Goal: Information Seeking & Learning: Understand process/instructions

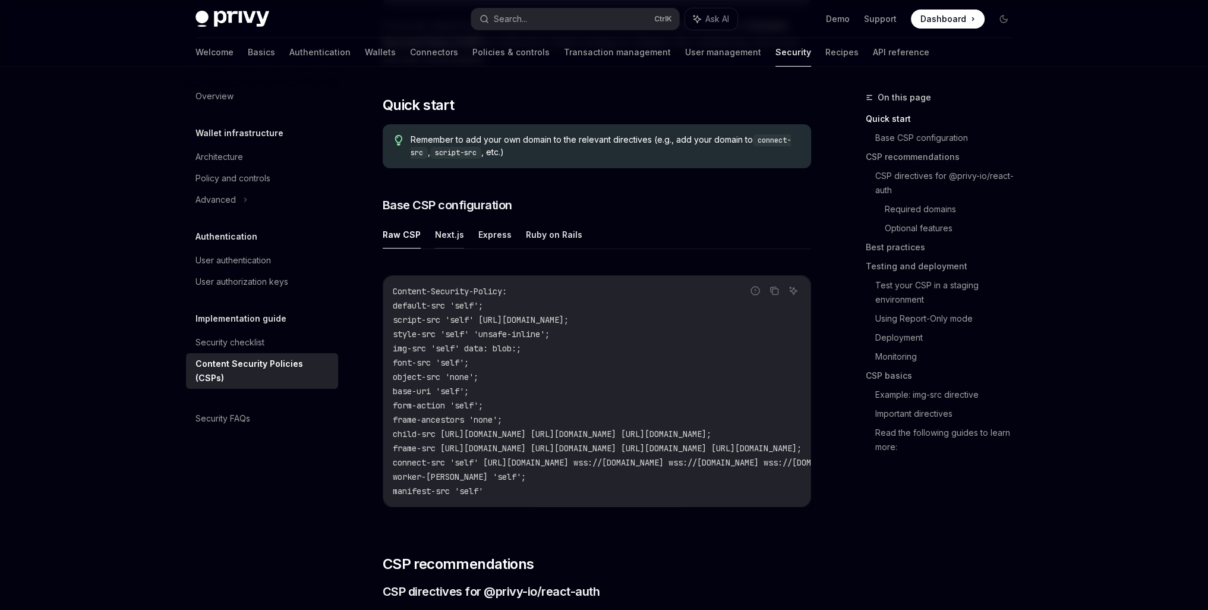
click at [442, 238] on button "Next.js" at bounding box center [449, 234] width 29 height 28
type textarea "*"
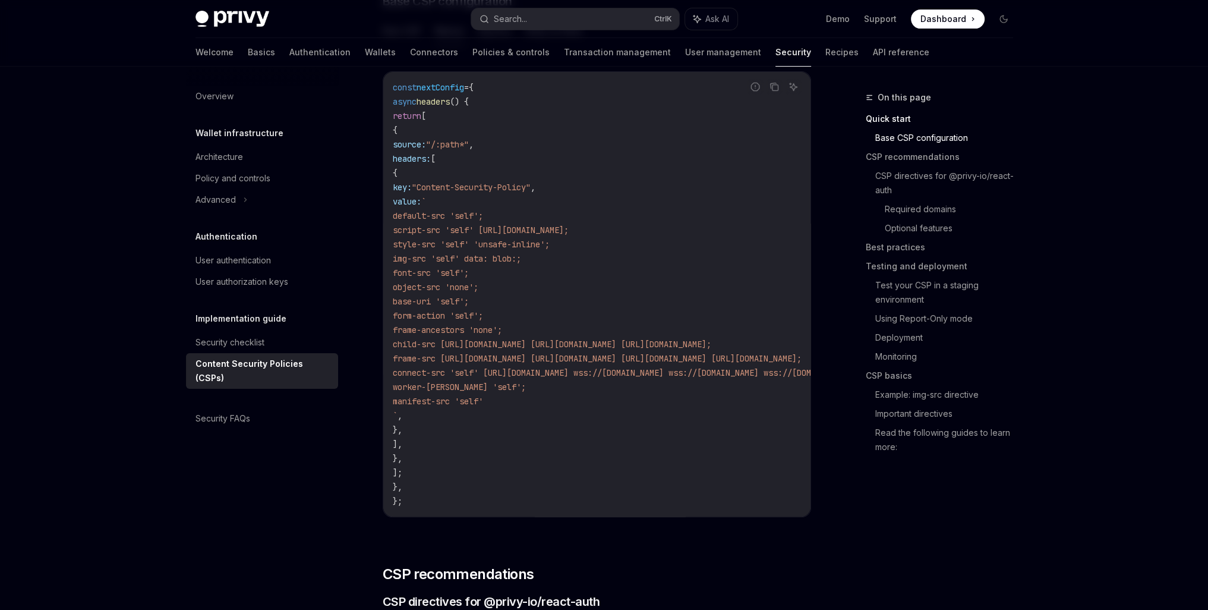
scroll to position [396, 0]
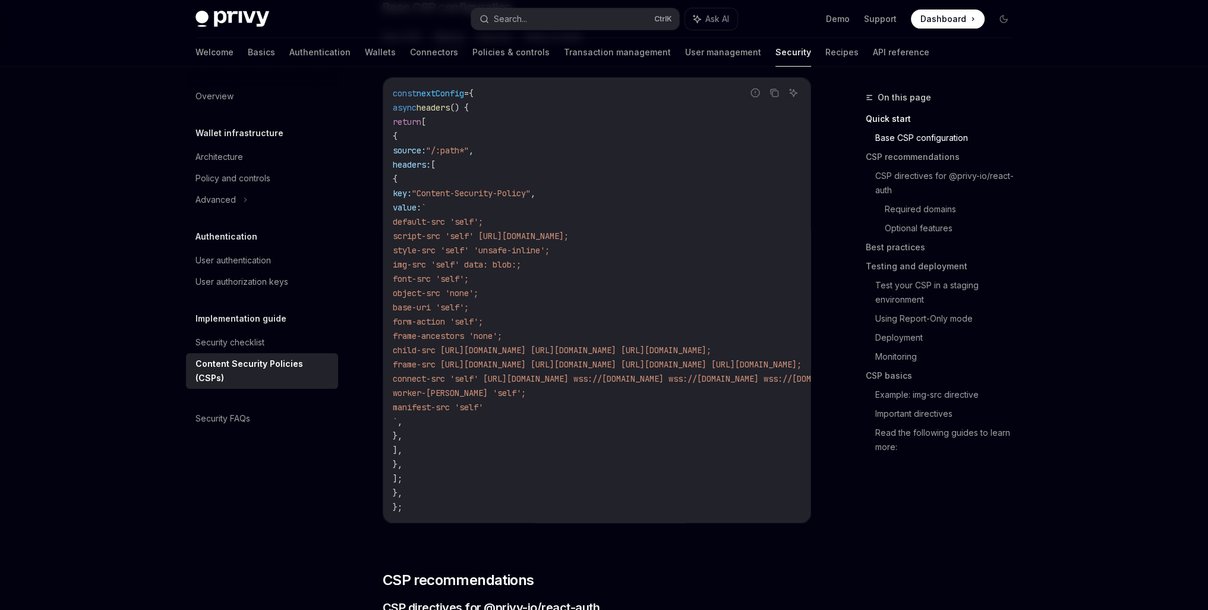
drag, startPoint x: 491, startPoint y: 529, endPoint x: 499, endPoint y: 528, distance: 7.9
click at [499, 528] on div "Report incorrect code Copy Ask AI const nextConfig = { async headers () { retur…" at bounding box center [597, 303] width 428 height 477
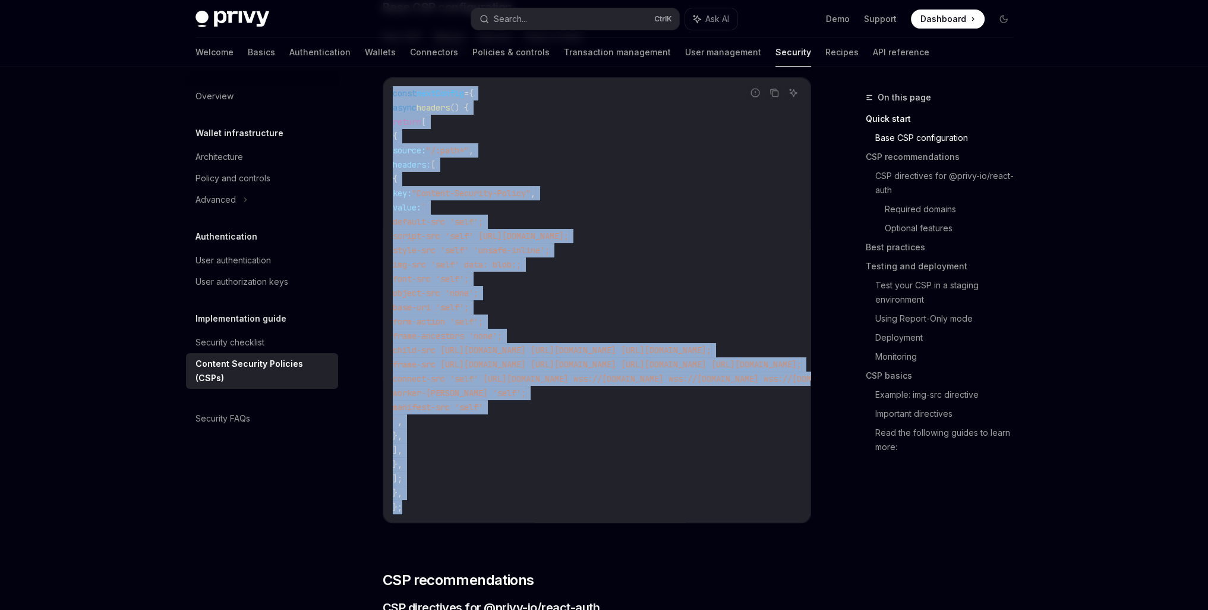
drag, startPoint x: 390, startPoint y: 93, endPoint x: 434, endPoint y: 499, distance: 408.2
click at [434, 499] on div "const nextConfig = { async headers () { return [ { source: "/:path*" , headers:…" at bounding box center [596, 300] width 427 height 444
click at [485, 471] on code "const nextConfig = { async headers () { return [ { source: "/:path*" , headers:…" at bounding box center [742, 300] width 699 height 428
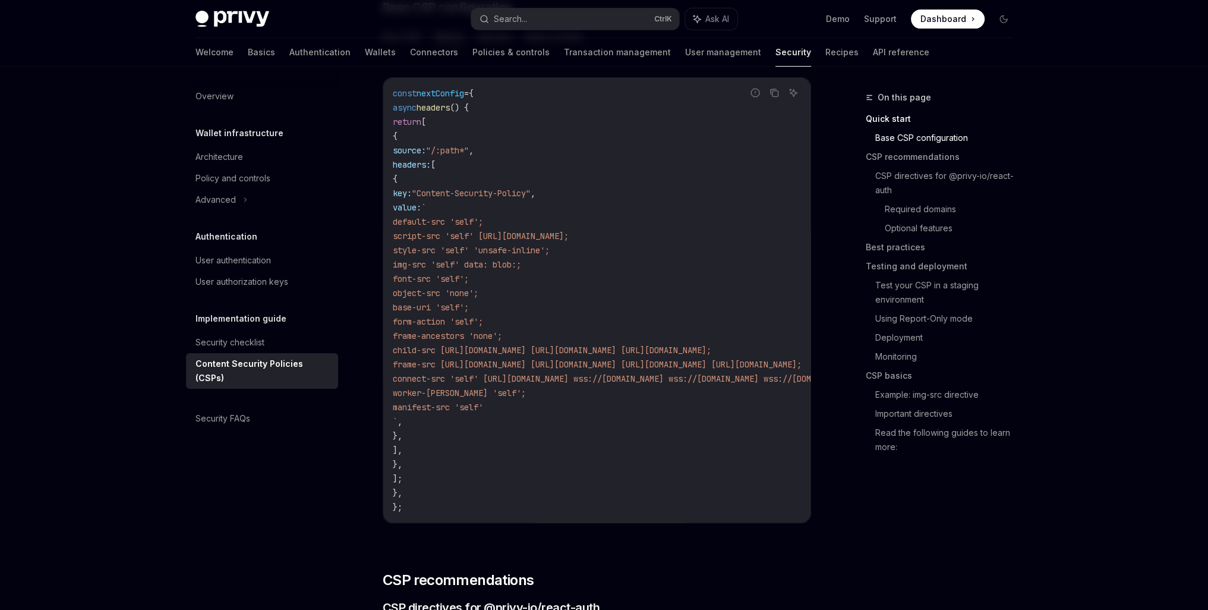
drag, startPoint x: 400, startPoint y: 103, endPoint x: 488, endPoint y: 490, distance: 396.8
click at [488, 490] on code "const nextConfig = { async headers () { return [ { source: "/:path*" , headers:…" at bounding box center [742, 300] width 699 height 428
copy code "async headers () { return [ { source: "/:path*" , headers: [ { key: "Content-Se…"
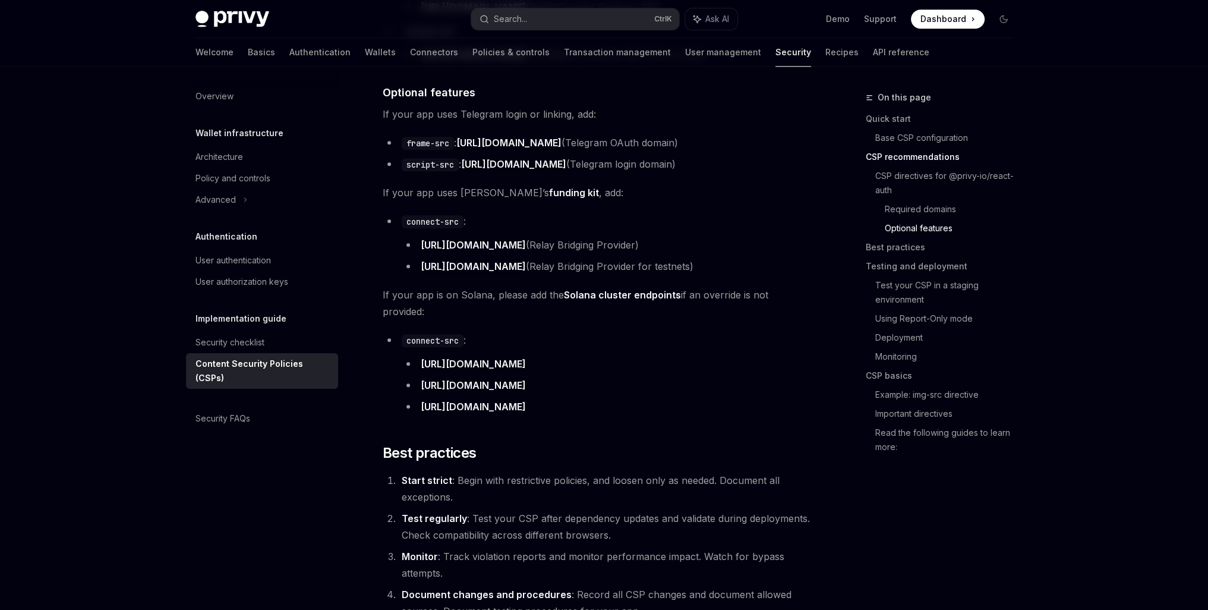
scroll to position [1485, 0]
drag, startPoint x: 620, startPoint y: 351, endPoint x: 421, endPoint y: 354, distance: 199.7
click at [421, 354] on li "[URL][DOMAIN_NAME]" at bounding box center [606, 362] width 409 height 17
copy link "[URL][DOMAIN_NAME]"
drag, startPoint x: 579, startPoint y: 367, endPoint x: 418, endPoint y: 371, distance: 161.1
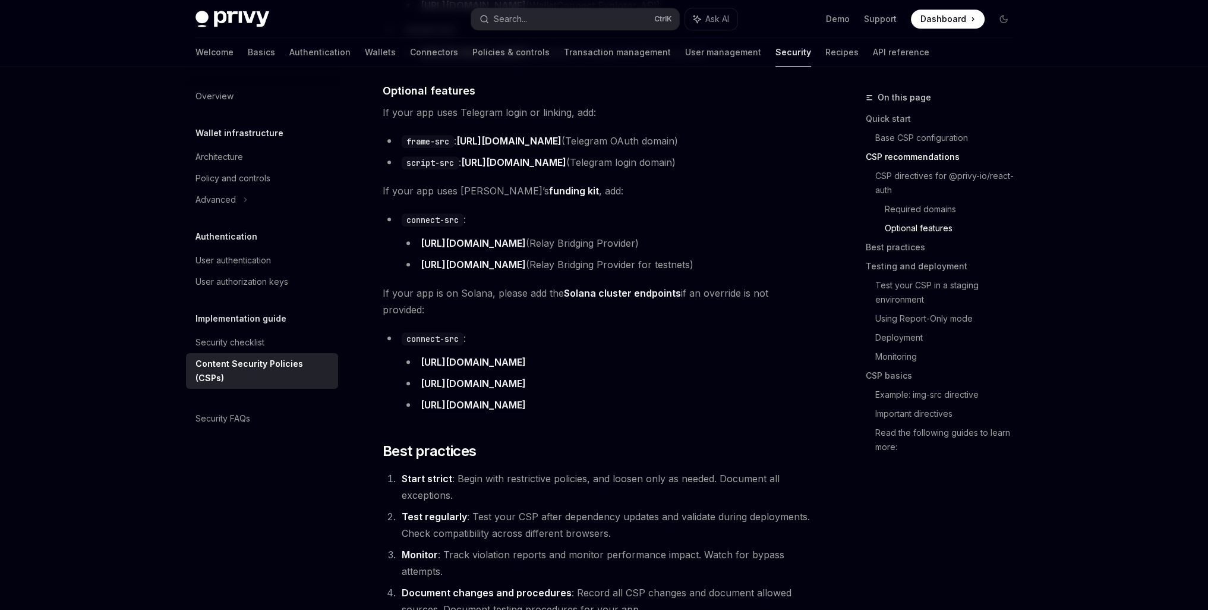
click at [418, 375] on li "[URL][DOMAIN_NAME]" at bounding box center [606, 383] width 409 height 17
copy link "[URL][DOMAIN_NAME]"
drag, startPoint x: 502, startPoint y: 390, endPoint x: 421, endPoint y: 388, distance: 81.4
click at [421, 396] on li "[URL][DOMAIN_NAME]" at bounding box center [606, 404] width 409 height 17
copy link "[URL][DOMAIN_NAME]"
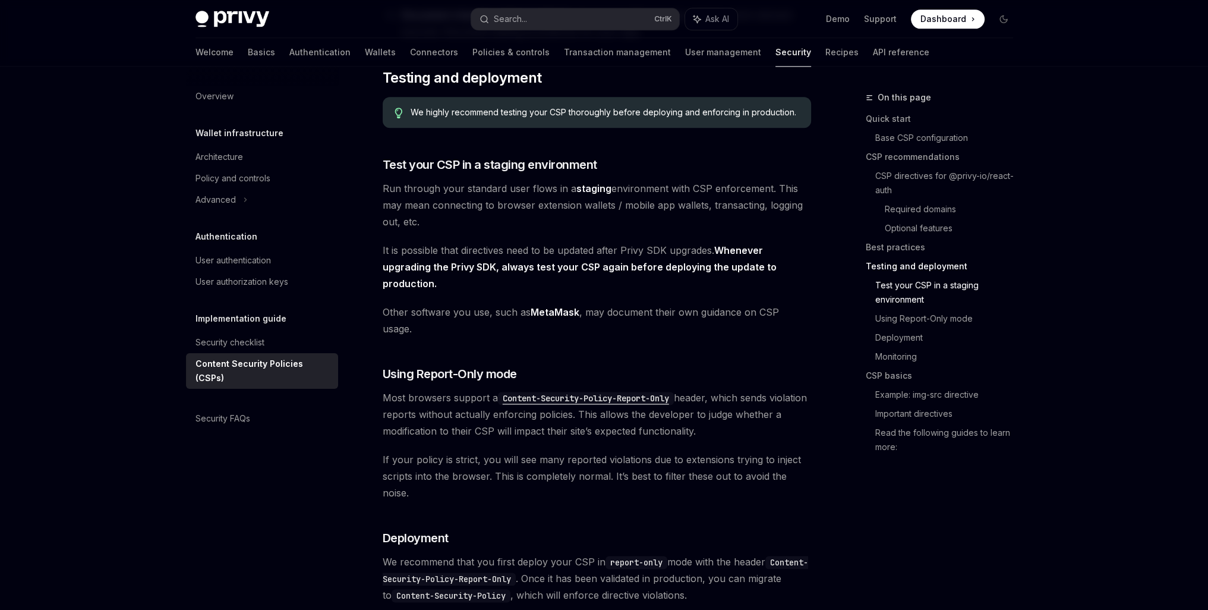
scroll to position [2080, 0]
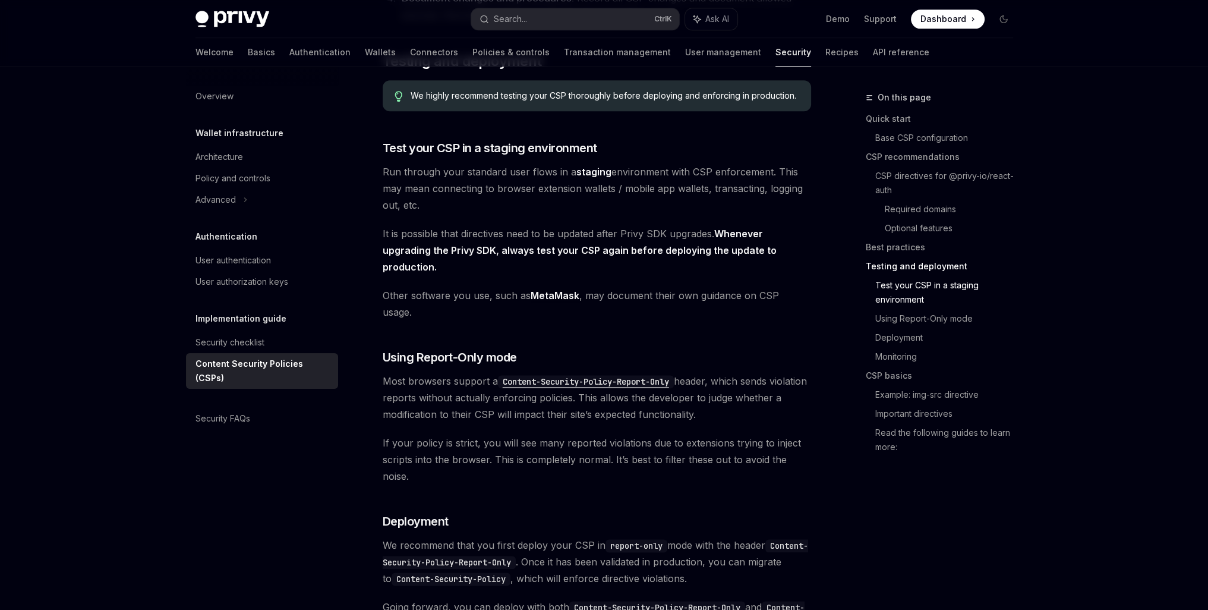
drag, startPoint x: 488, startPoint y: 344, endPoint x: 502, endPoint y: 339, distance: 15.0
drag, startPoint x: 666, startPoint y: 352, endPoint x: 630, endPoint y: 314, distance: 53.0
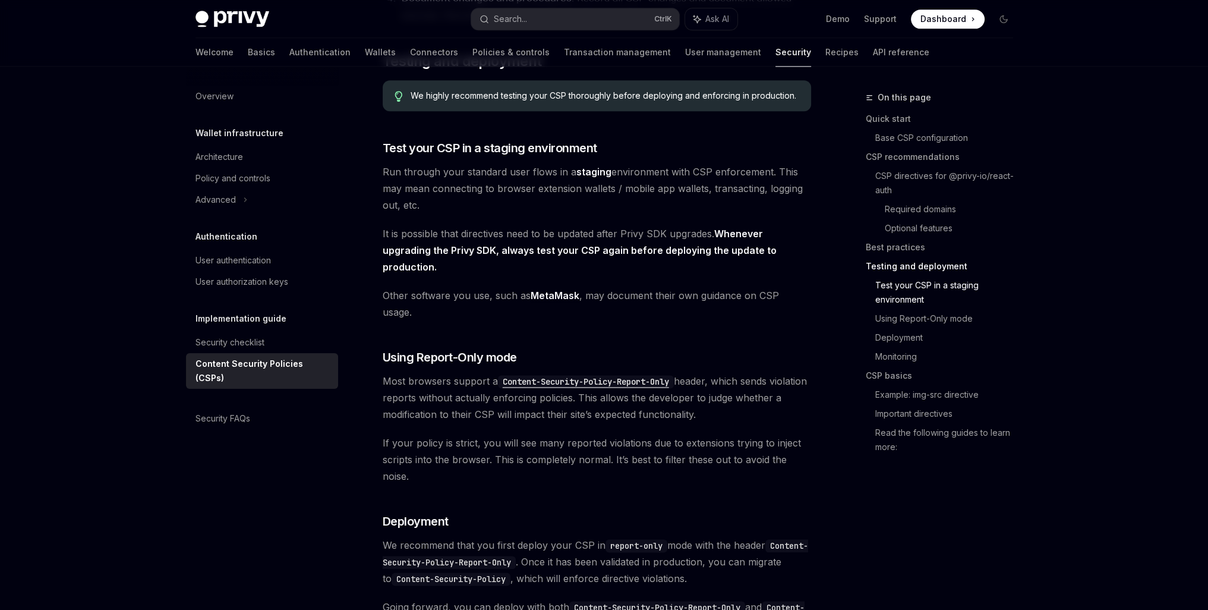
click at [548, 375] on code "Content-Security-Policy-Report-Only" at bounding box center [586, 381] width 176 height 13
